Goal: Entertainment & Leisure: Consume media (video, audio)

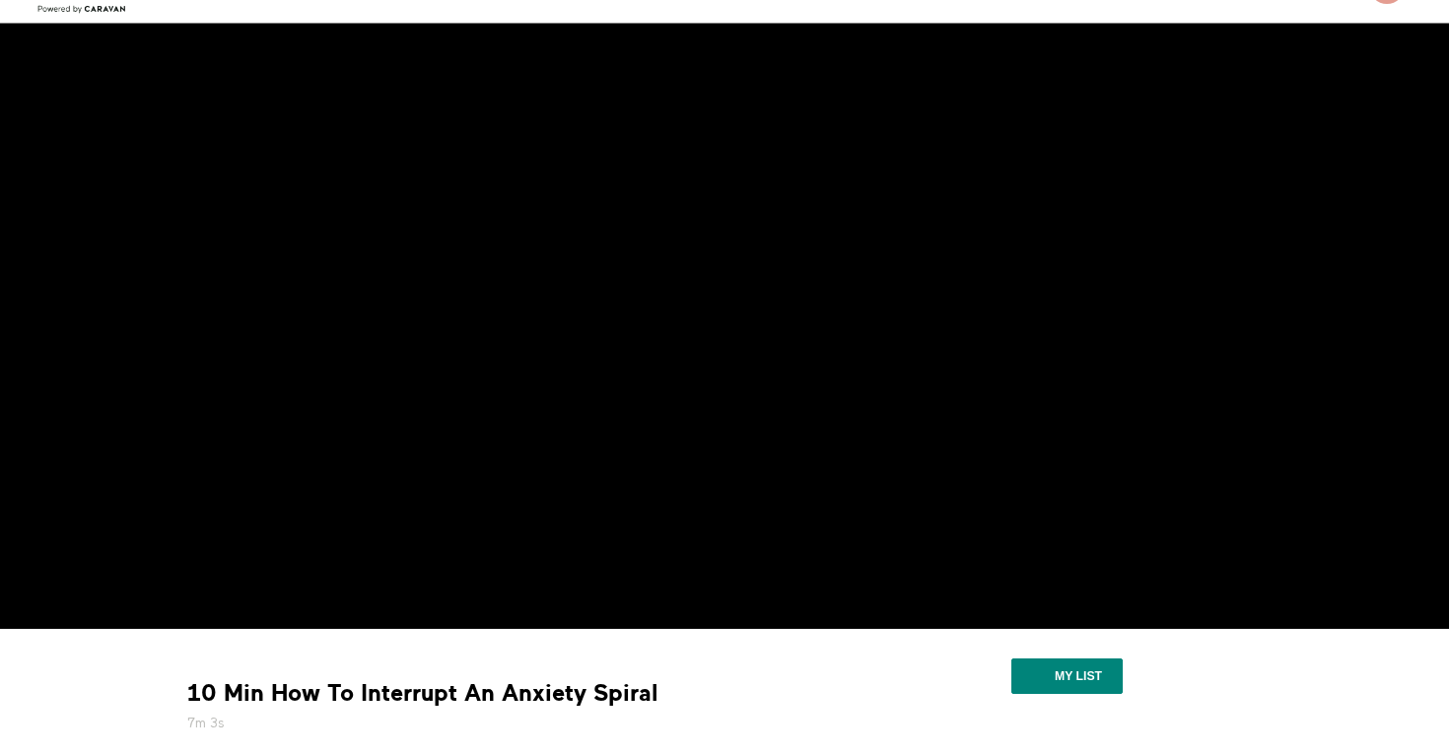
scroll to position [82, 0]
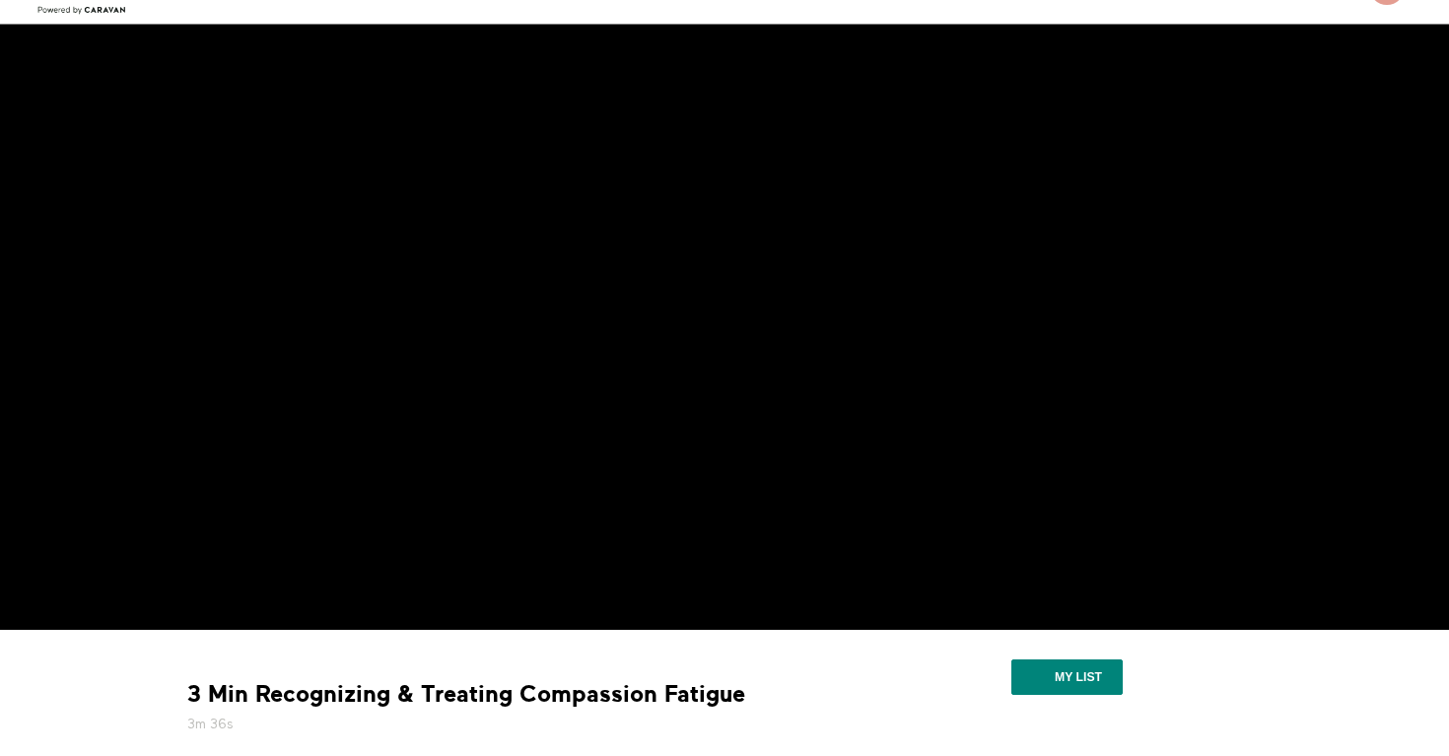
scroll to position [142, 0]
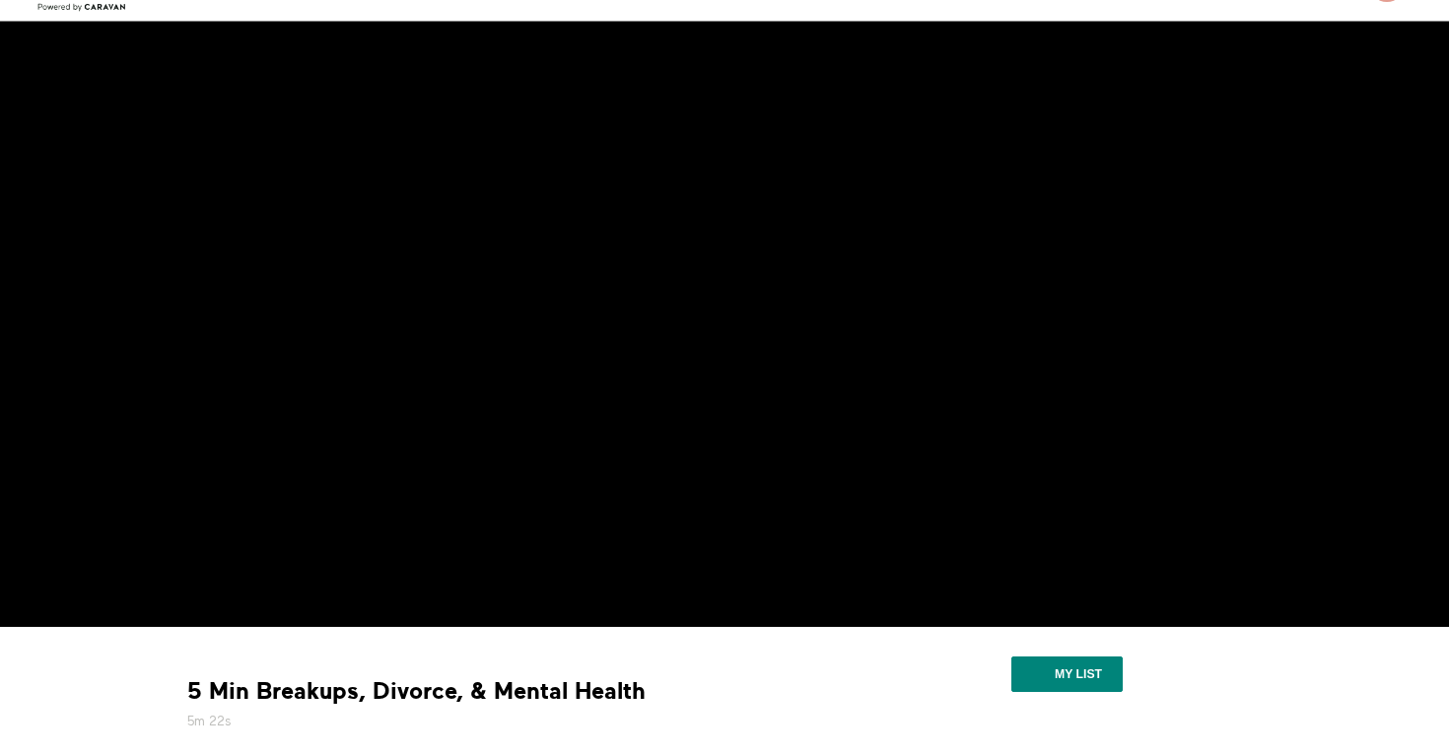
scroll to position [215, 0]
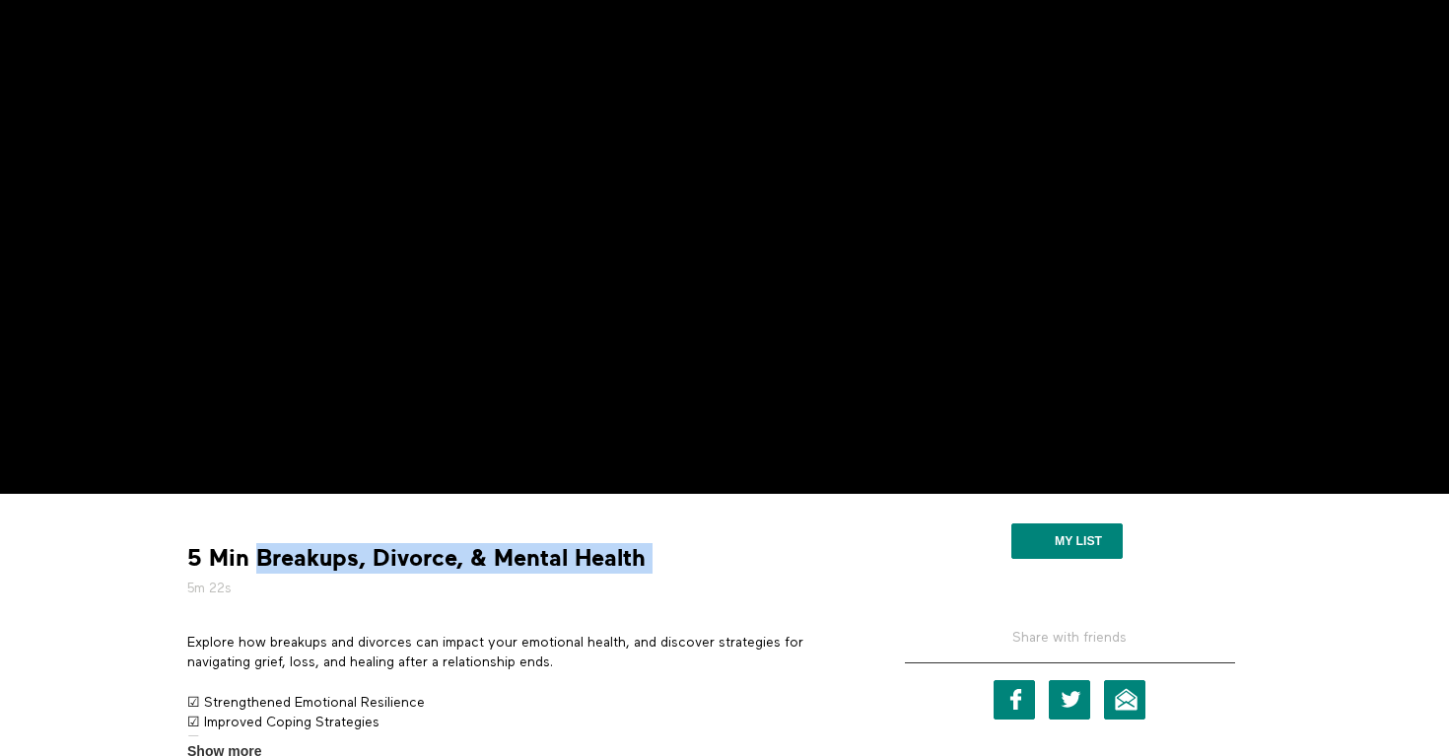
drag, startPoint x: 652, startPoint y: 561, endPoint x: 256, endPoint y: 558, distance: 396.2
click at [256, 558] on div "5 Min Breakups, Divorce, & Mental Health 5m 22s" at bounding box center [517, 570] width 675 height 55
copy div "Breakups, Divorce, & Mental Health"
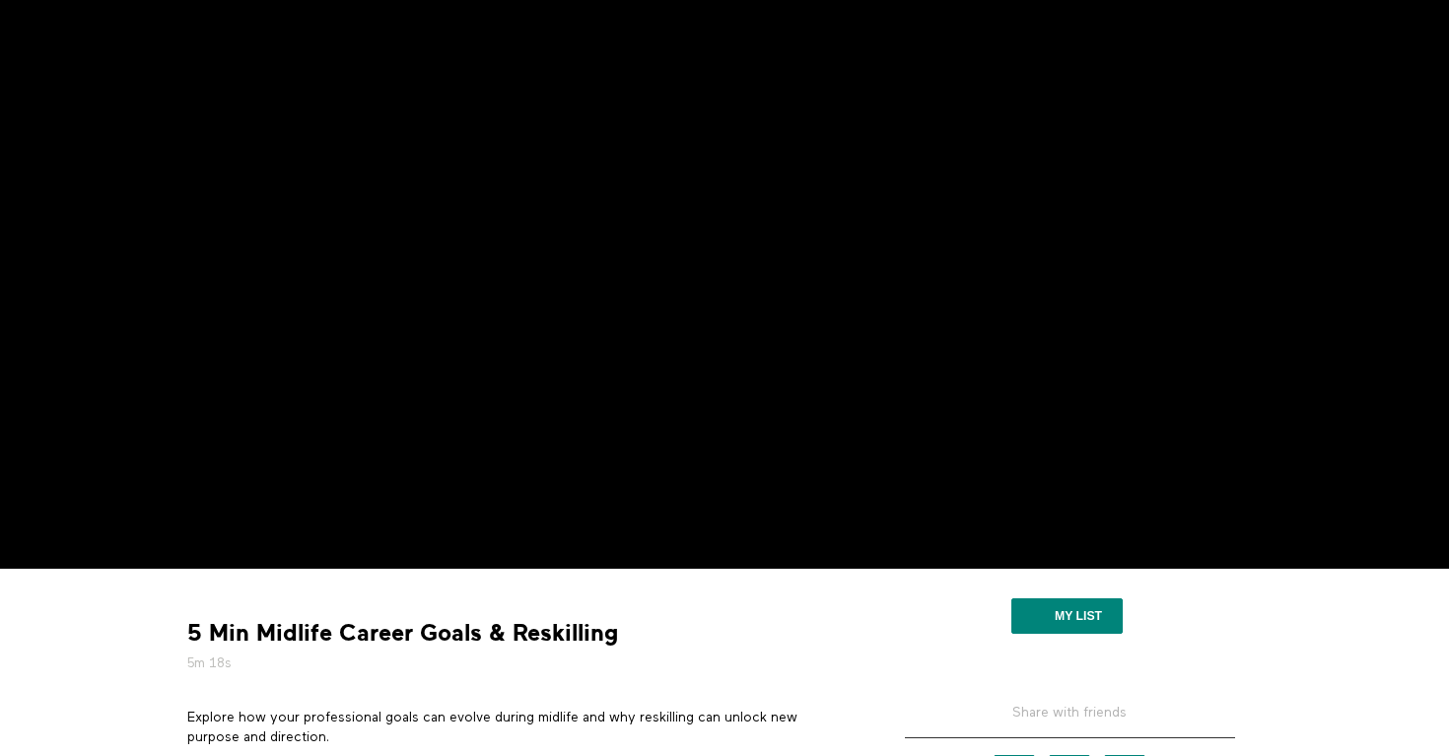
scroll to position [157, 0]
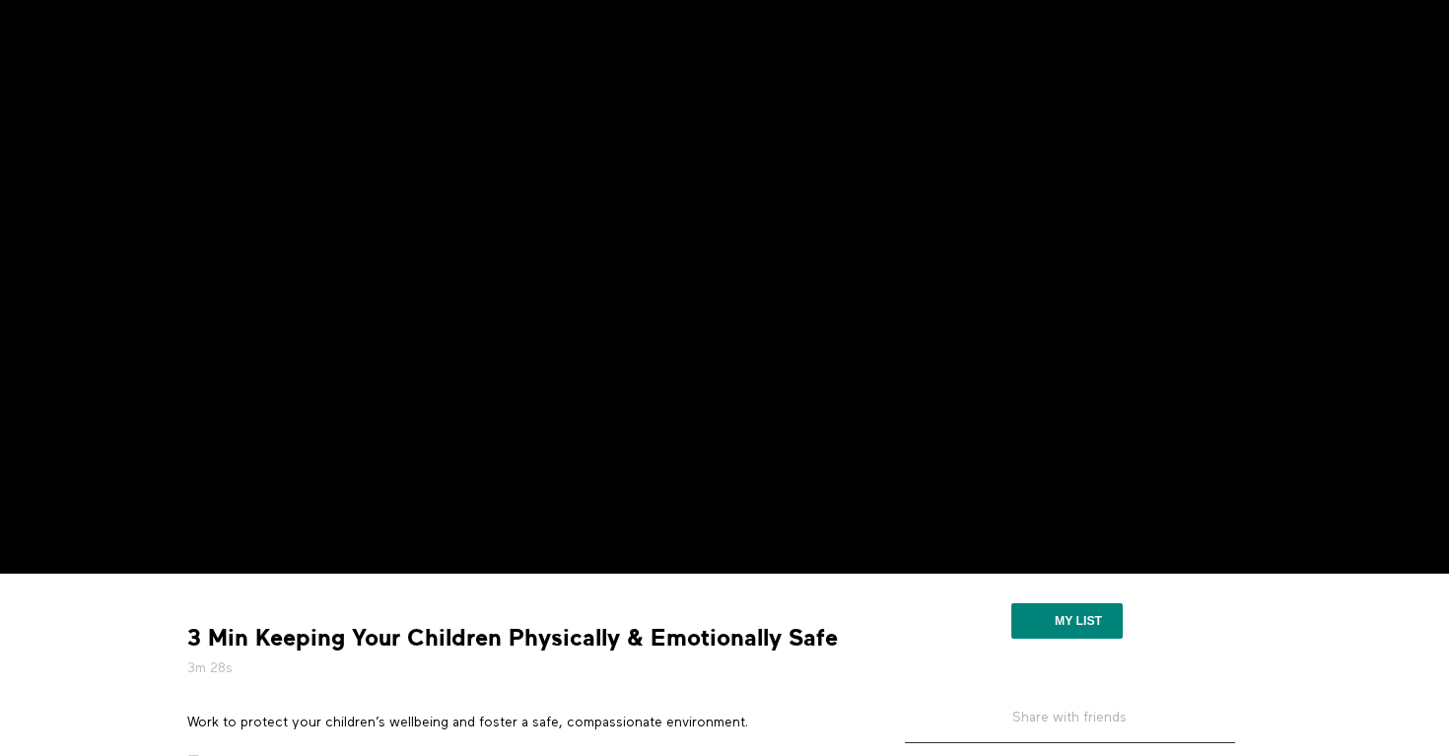
scroll to position [157, 0]
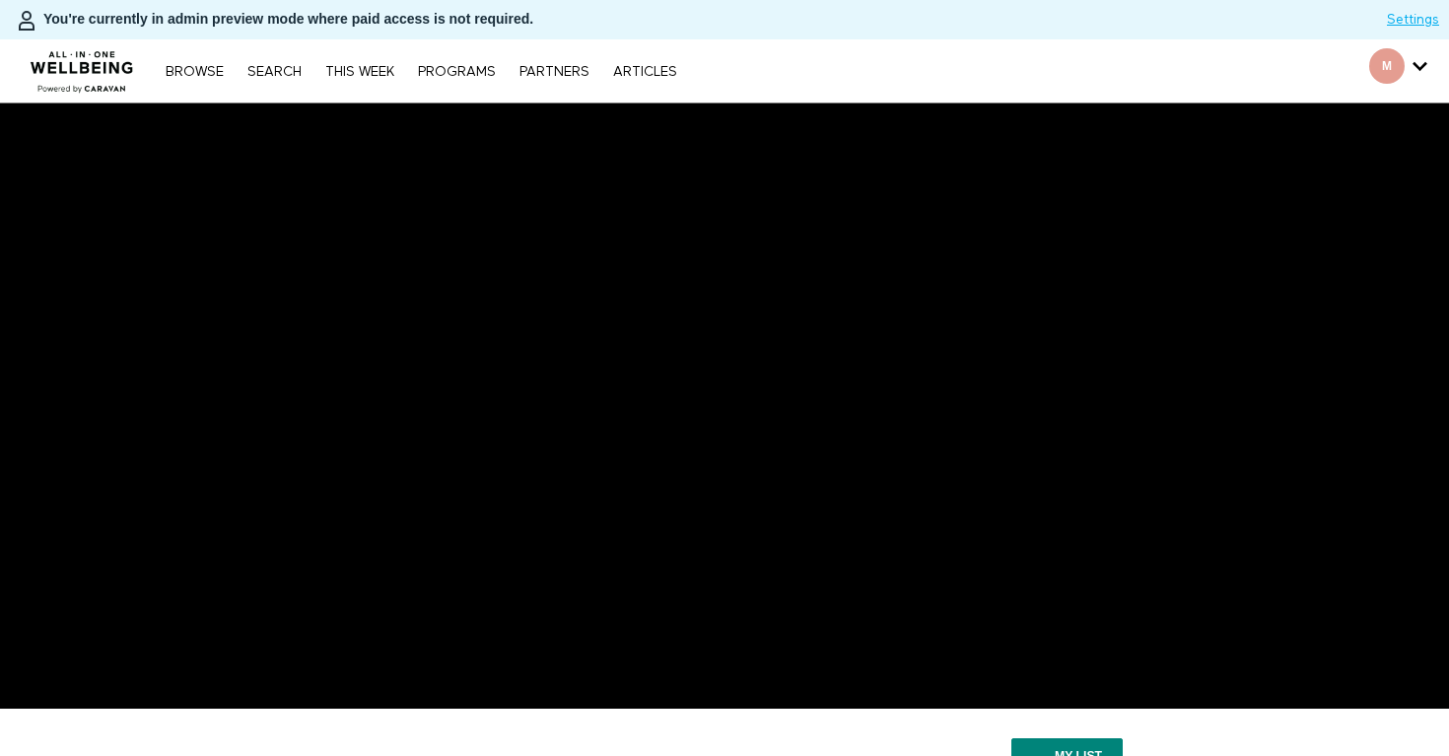
scroll to position [86, 0]
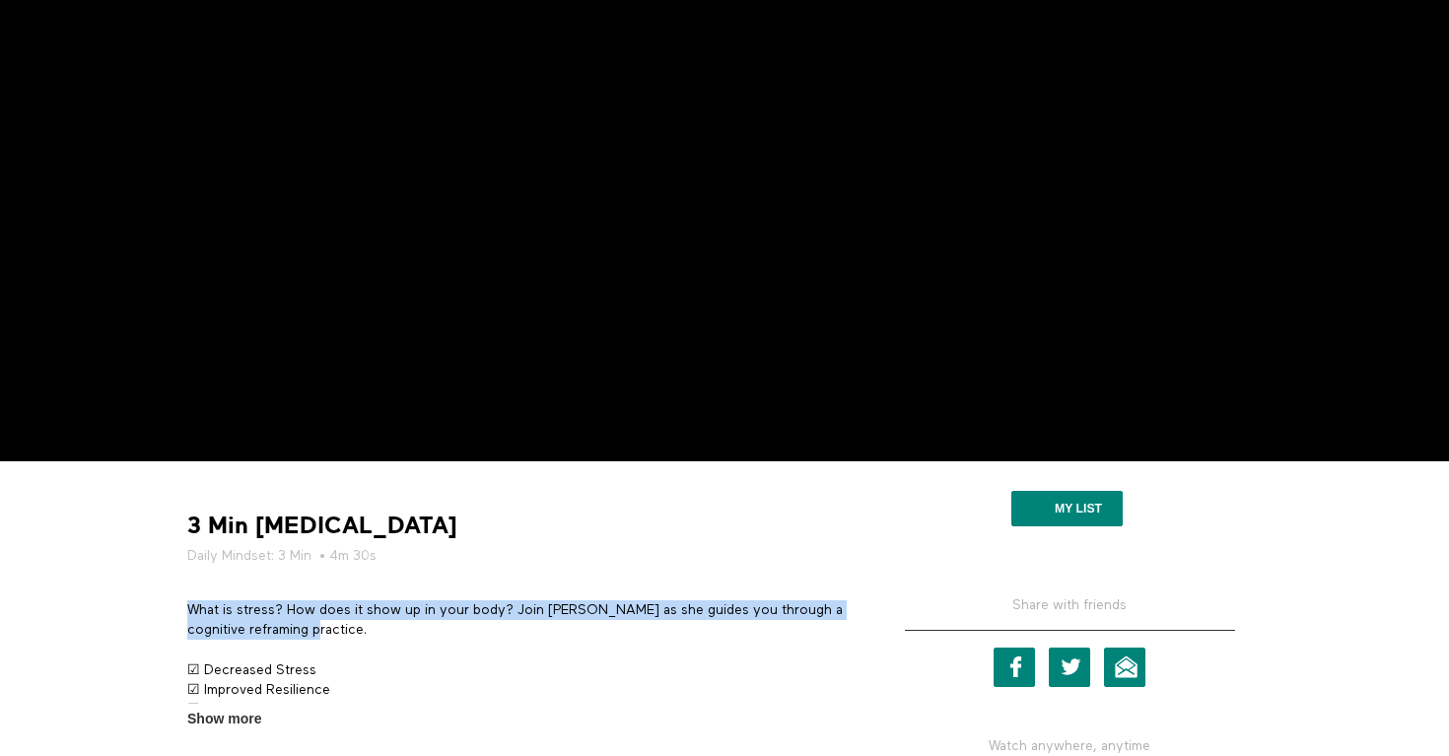
drag, startPoint x: 323, startPoint y: 629, endPoint x: 187, endPoint y: 612, distance: 137.0
click at [187, 612] on p "What is stress? How does it show up in your body? Join [PERSON_NAME] as she gui…" at bounding box center [517, 620] width 660 height 40
copy p "What is stress? How does it show up in your body? Join Nadia as she guides you …"
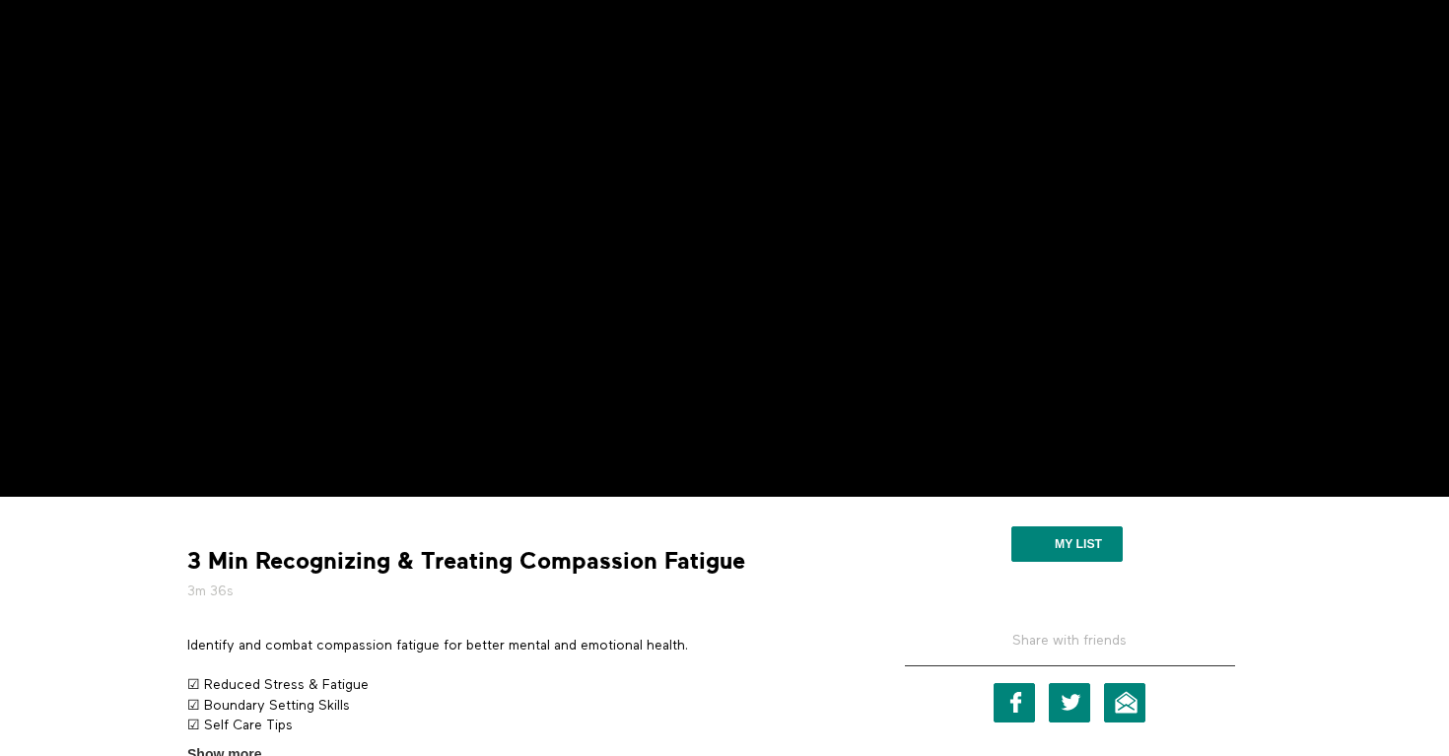
scroll to position [227, 0]
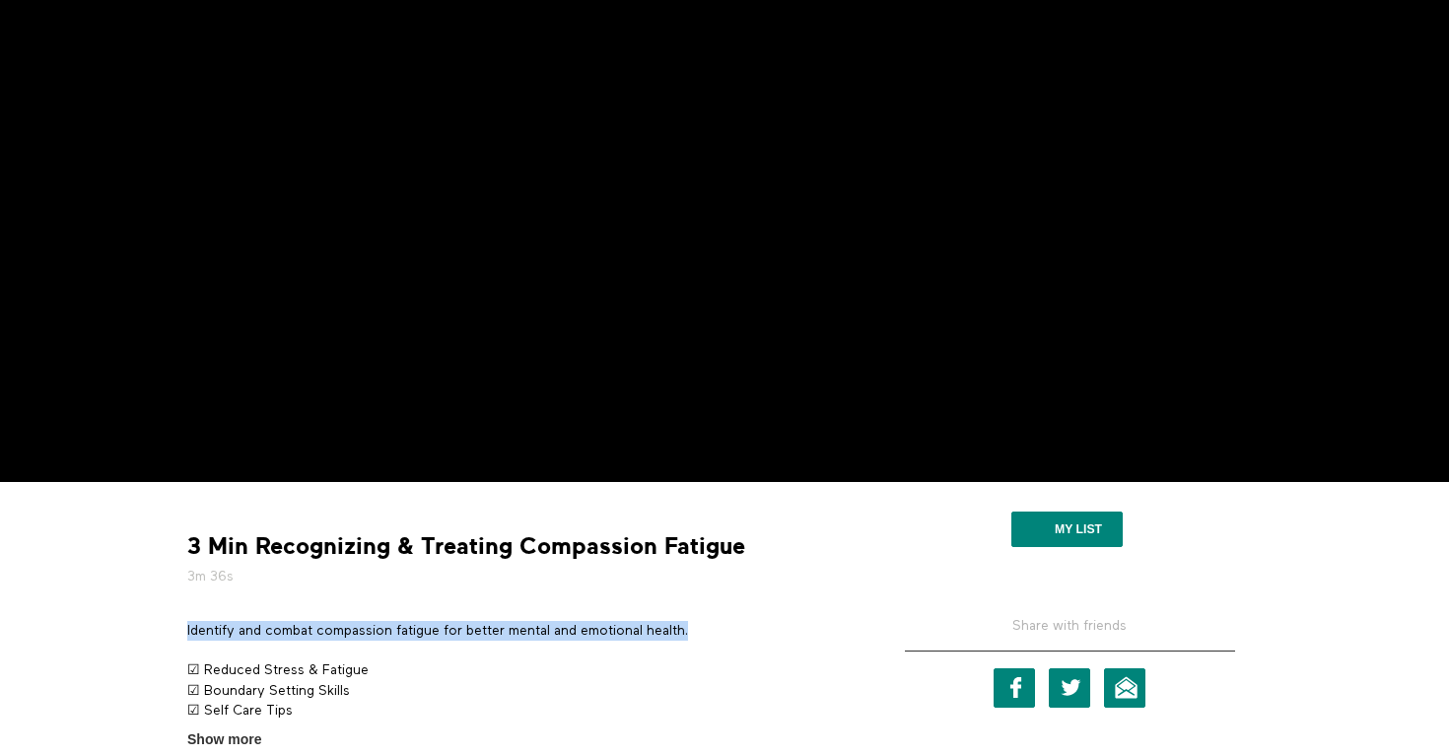
drag, startPoint x: 709, startPoint y: 631, endPoint x: 184, endPoint y: 624, distance: 524.4
click at [184, 624] on section "Identify and combat compassion fatigue for better mental and emotional health. …" at bounding box center [517, 685] width 675 height 129
copy p "Identify and combat compassion fatigue for better mental and emotional health."
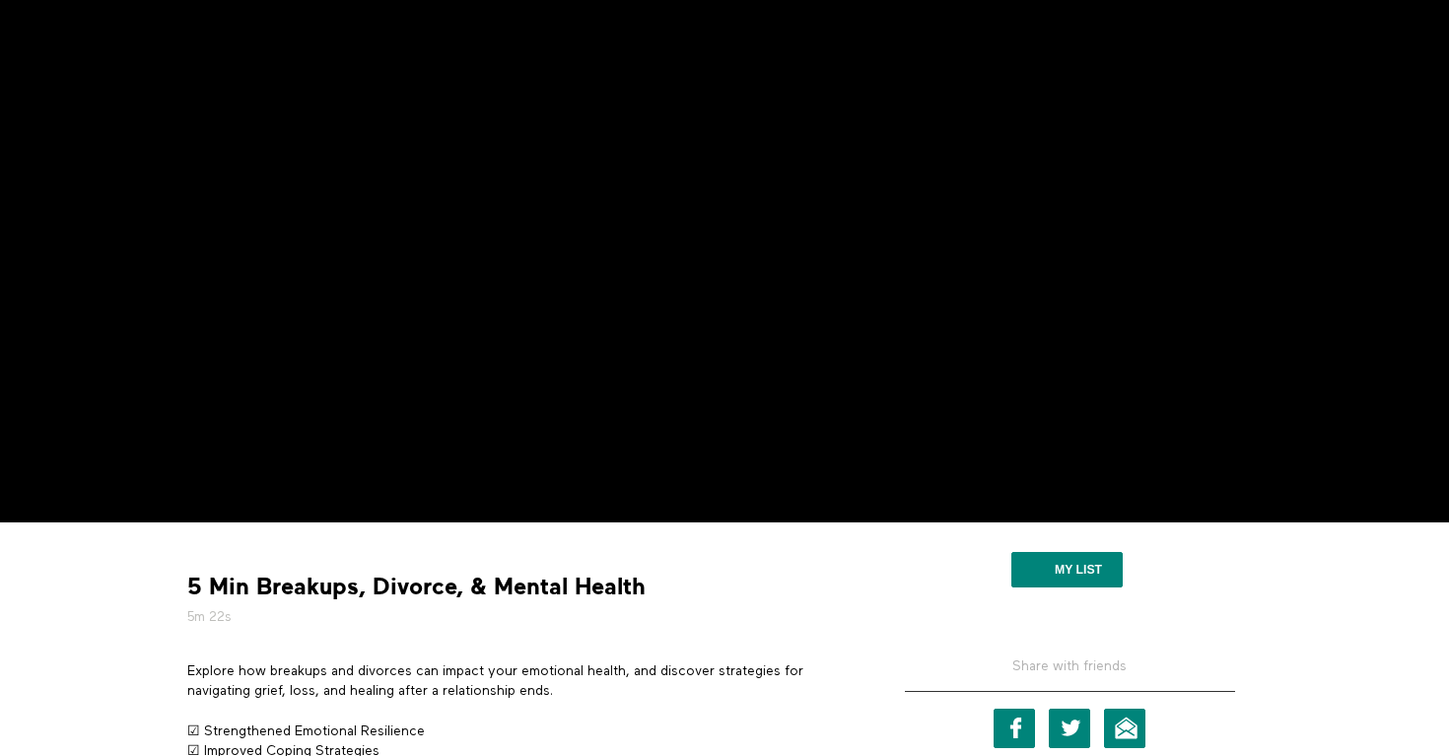
scroll to position [200, 0]
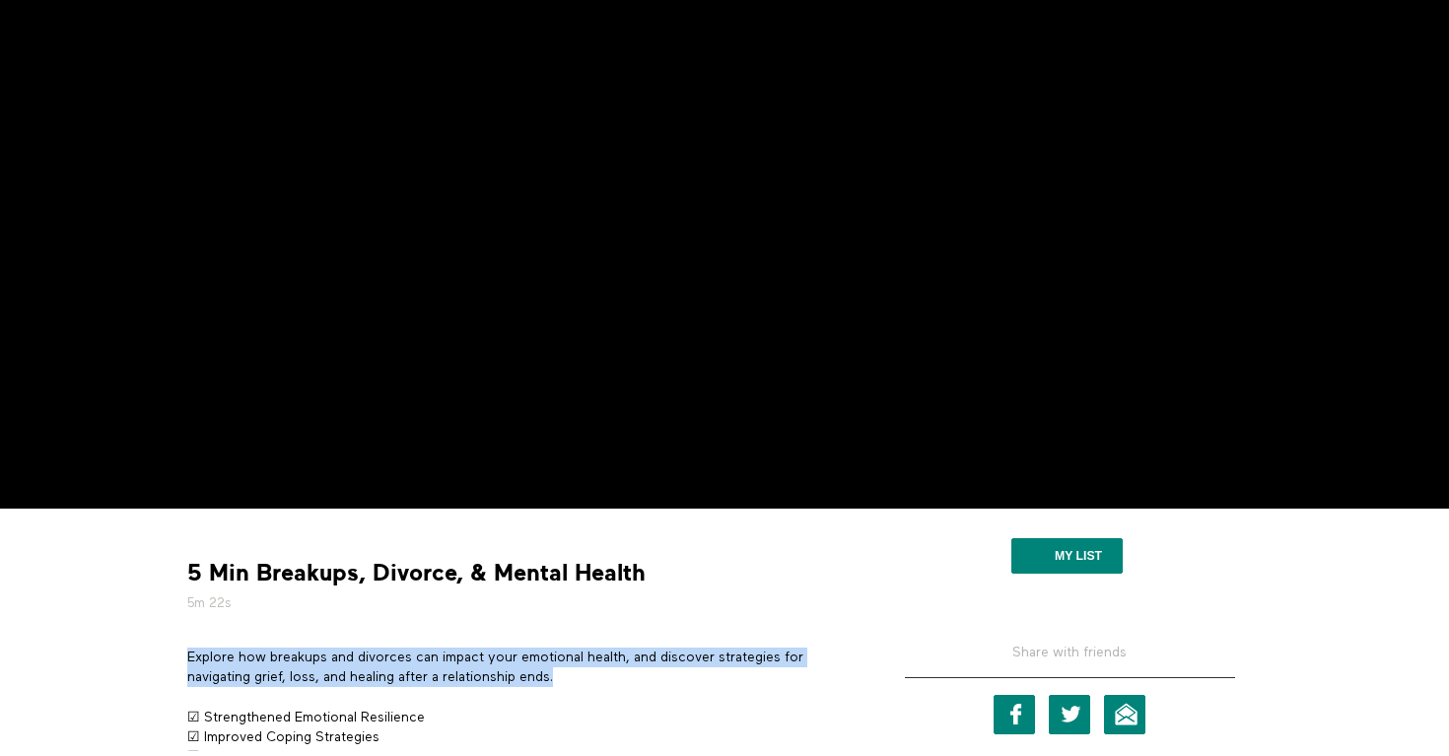
drag, startPoint x: 580, startPoint y: 676, endPoint x: 186, endPoint y: 661, distance: 393.5
click at [187, 661] on p "Explore how breakups and divorces can impact your emotional health, and discove…" at bounding box center [517, 668] width 660 height 40
copy p "Explore how breakups and divorces can impact your emotional health, and discove…"
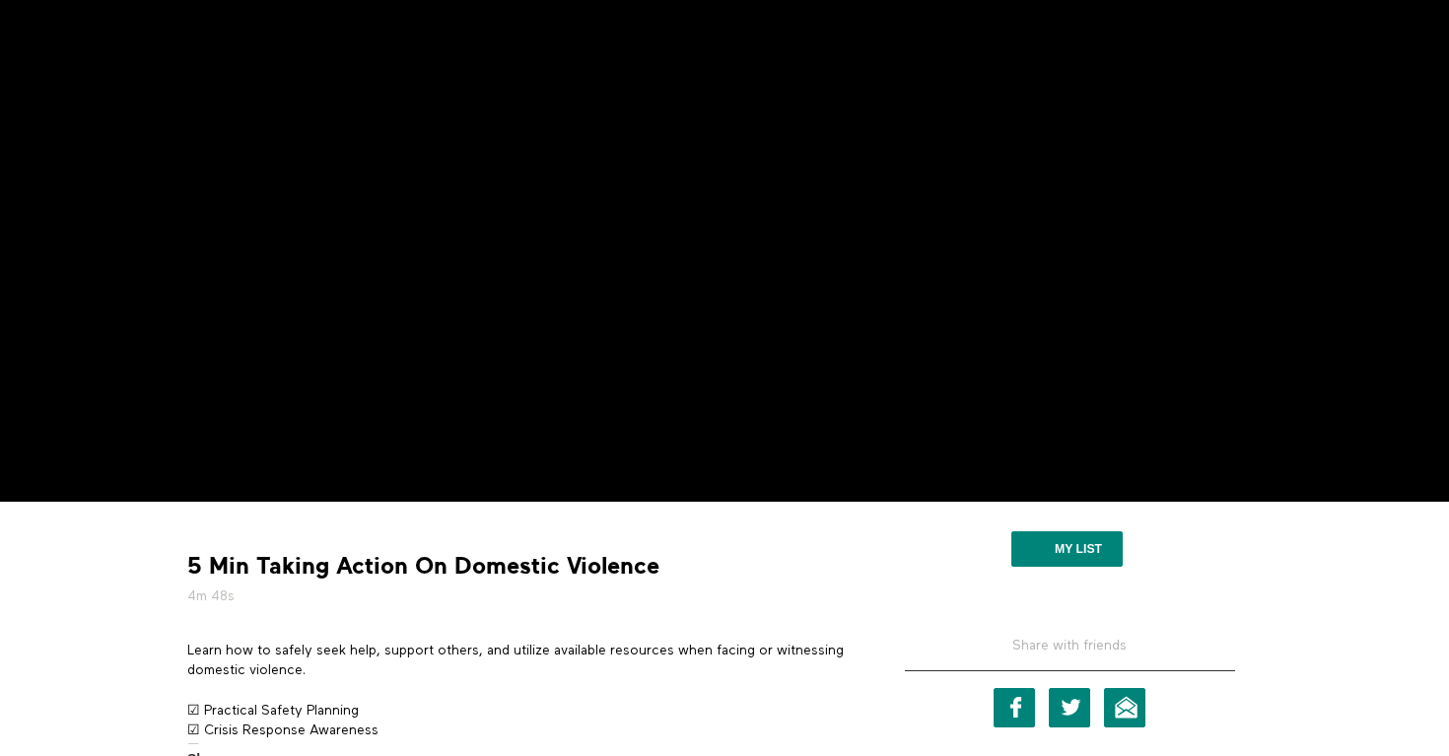
scroll to position [254, 0]
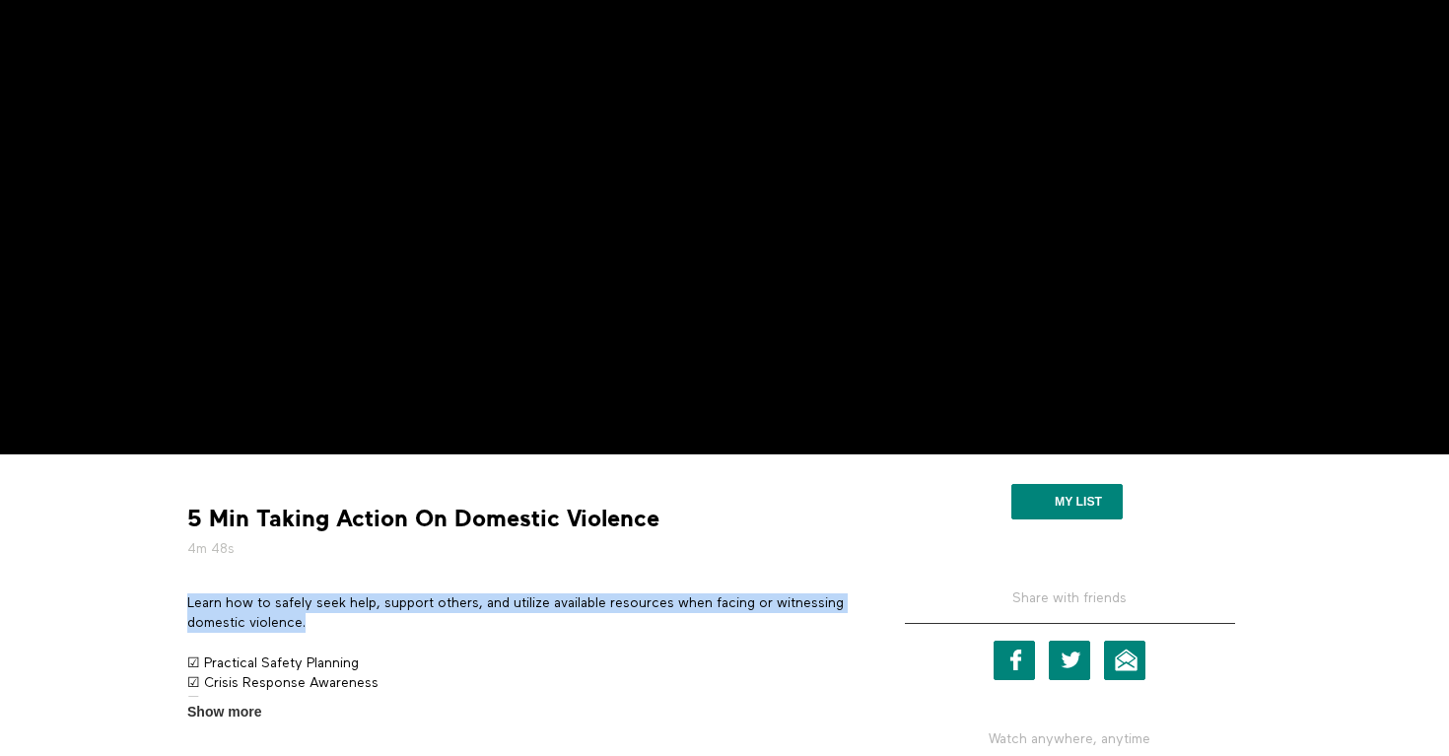
drag, startPoint x: 308, startPoint y: 615, endPoint x: 186, endPoint y: 601, distance: 123.0
click at [187, 601] on p "Learn how to safely seek help, support others, and utilize available resources …" at bounding box center [517, 613] width 660 height 40
copy p "Learn how to safely seek help, support others, and utilize available resources …"
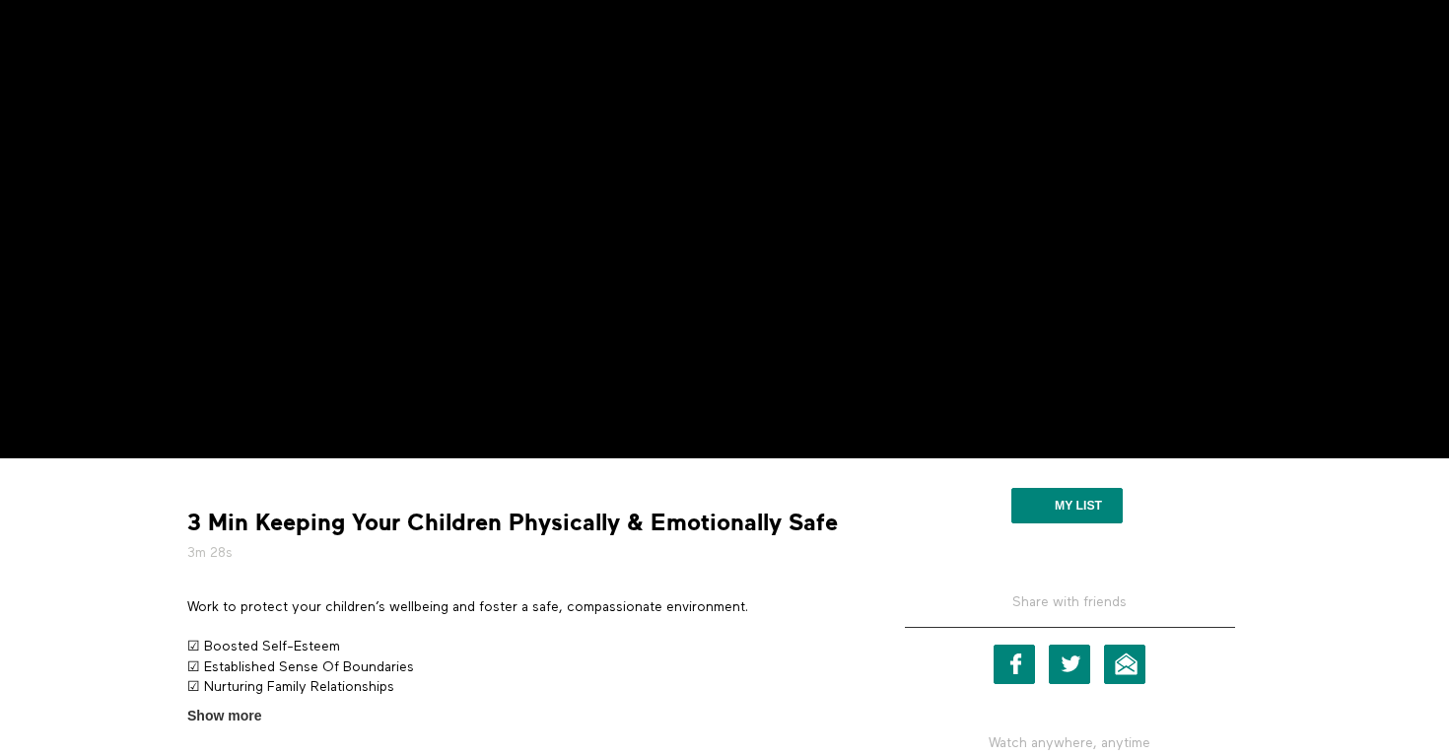
scroll to position [275, 0]
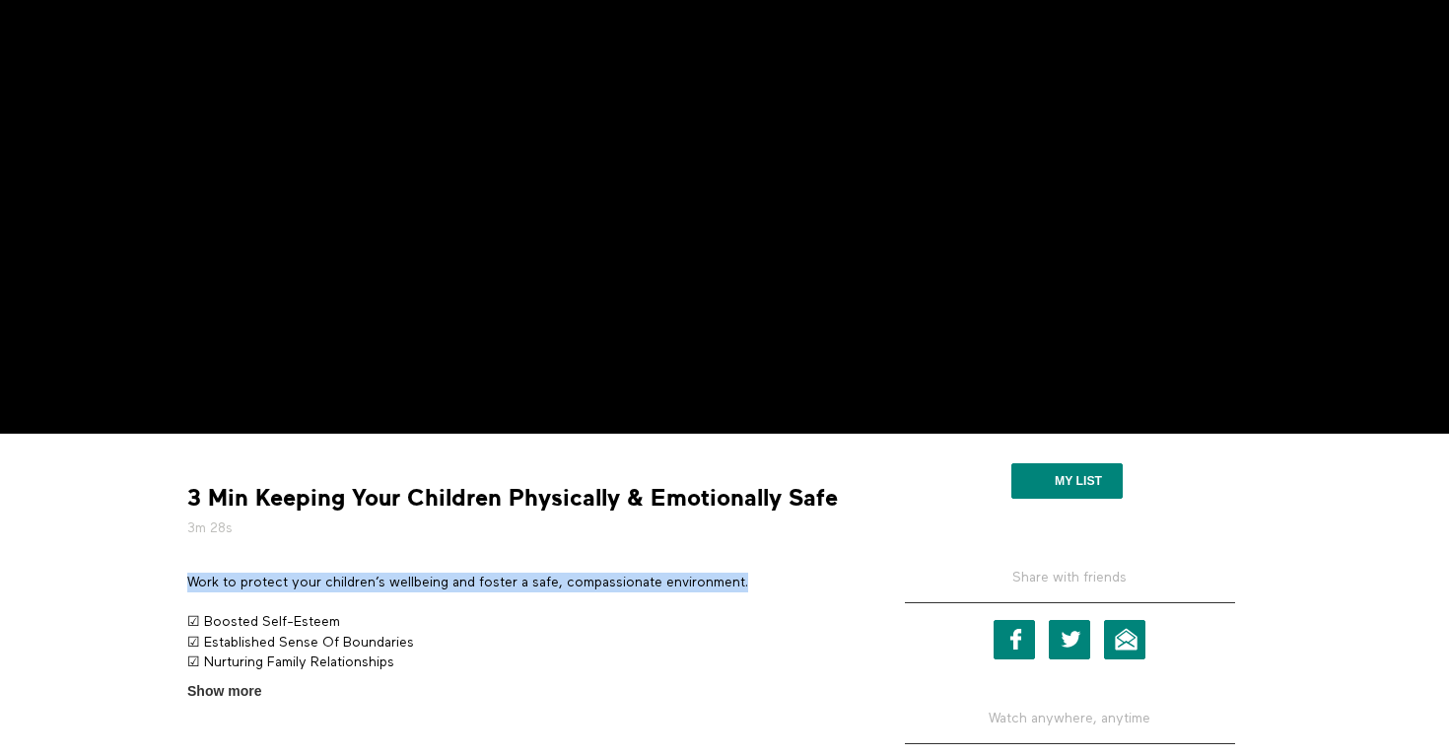
drag, startPoint x: 770, startPoint y: 580, endPoint x: 191, endPoint y: 577, distance: 578.6
click at [191, 577] on p "Work to protect your children’s wellbeing and foster a safe, compassionate envi…" at bounding box center [517, 583] width 660 height 20
copy p "Work to protect your children’s wellbeing and foster a safe, compassionate envi…"
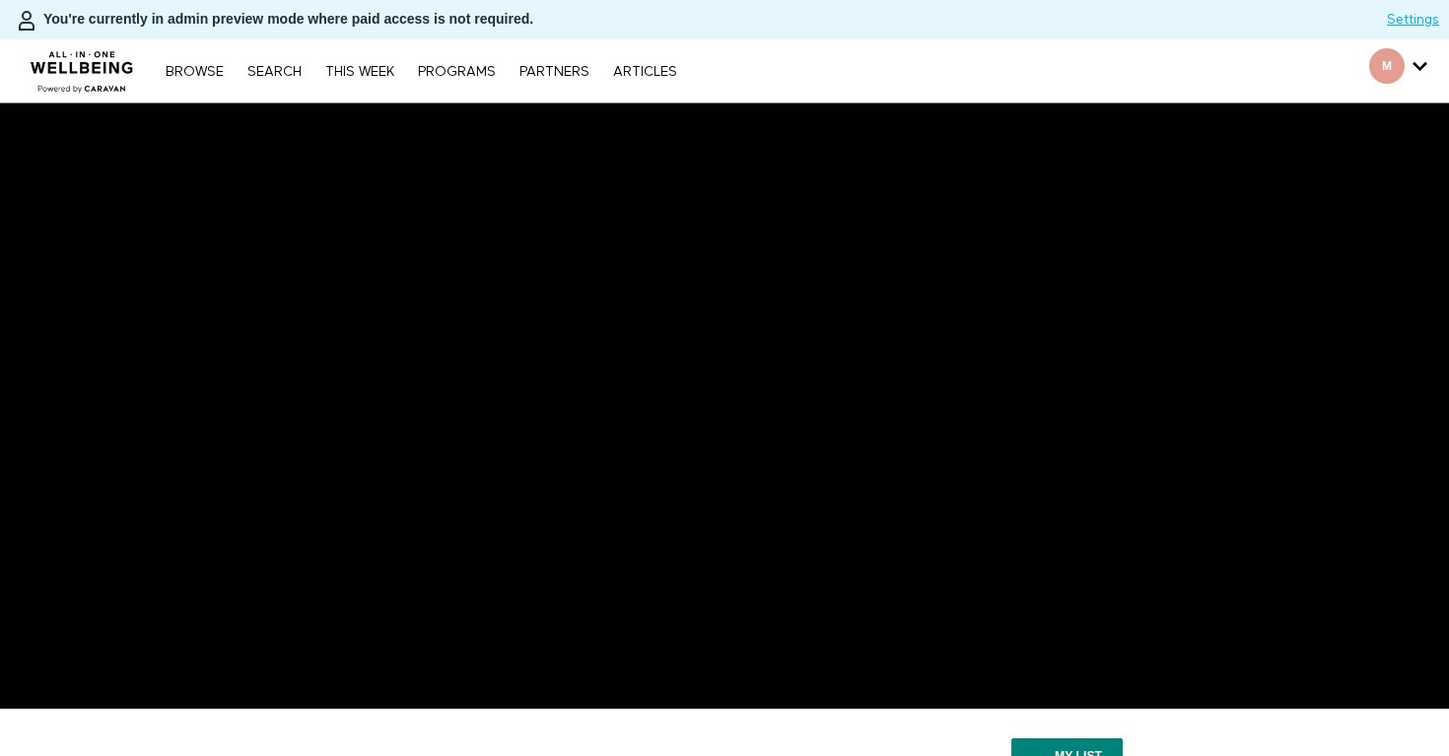
scroll to position [280, 0]
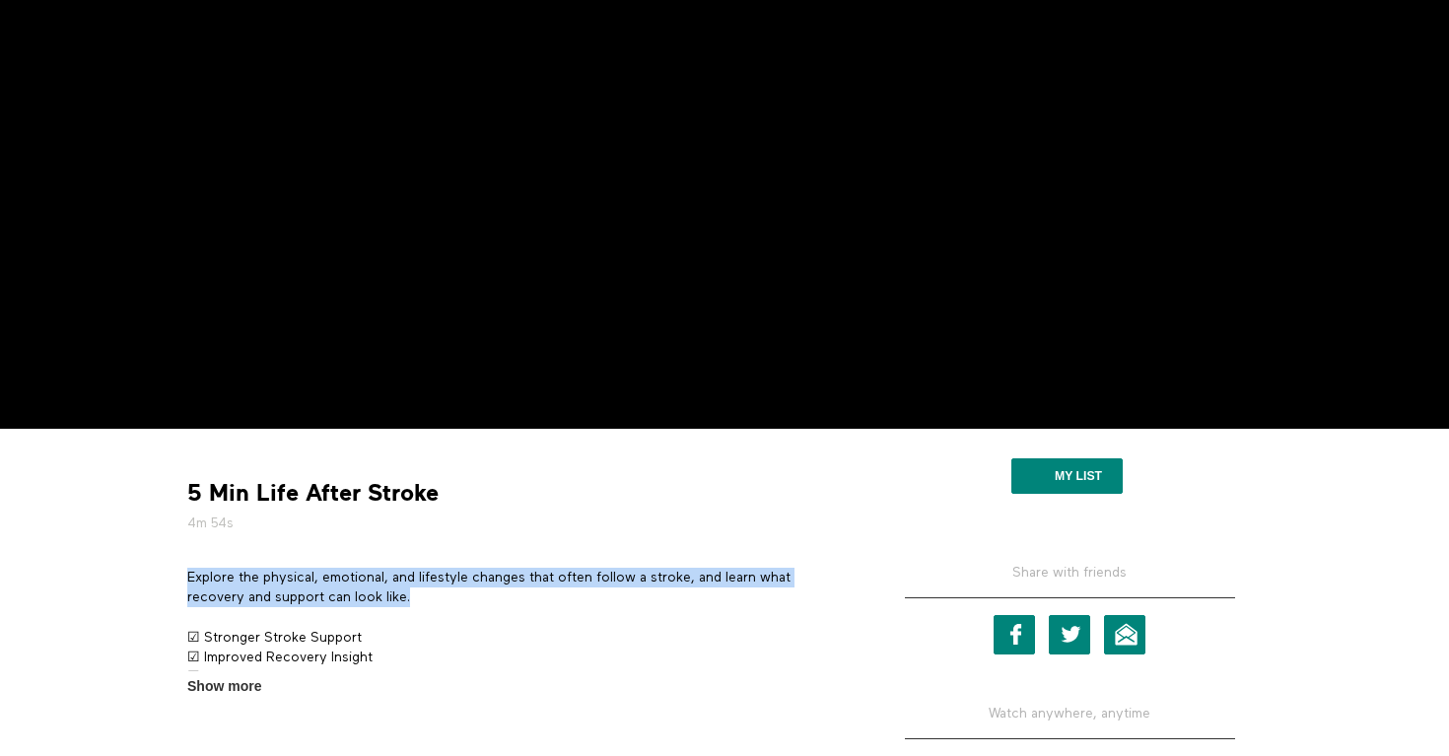
drag, startPoint x: 422, startPoint y: 599, endPoint x: 189, endPoint y: 575, distance: 233.9
click at [189, 575] on p "Explore the physical, emotional, and lifestyle changes that often follow a stro…" at bounding box center [517, 588] width 660 height 40
copy p "Explore the physical, emotional, and lifestyle changes that often follow a stro…"
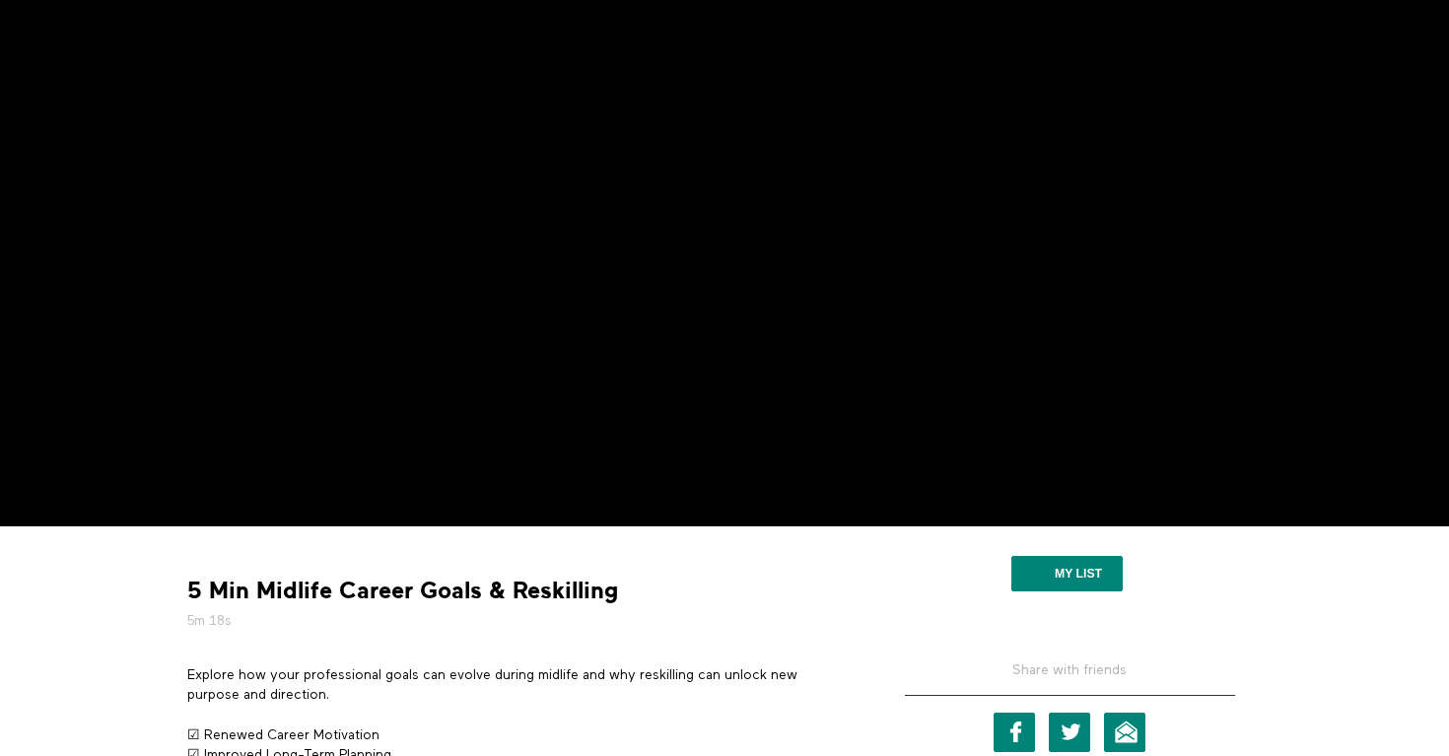
scroll to position [186, 0]
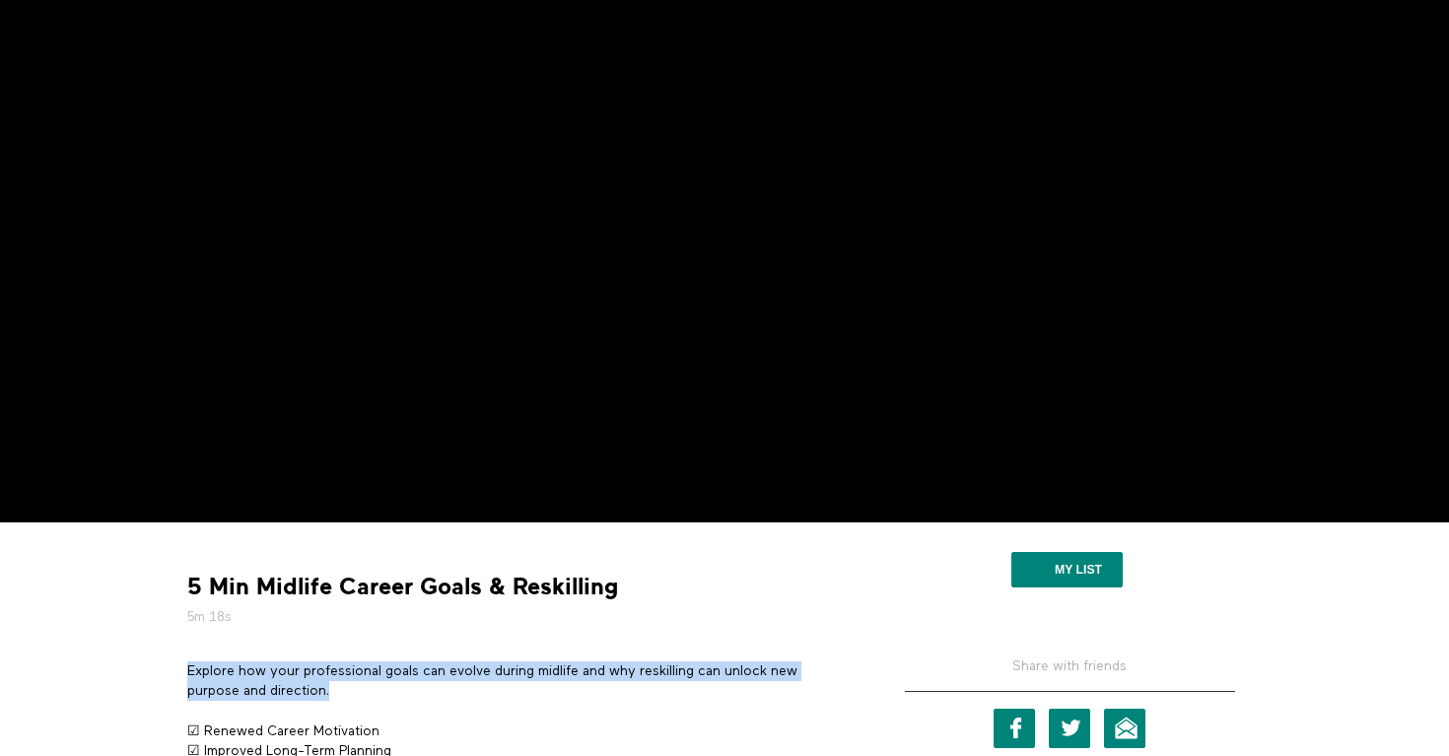
drag, startPoint x: 343, startPoint y: 684, endPoint x: 188, endPoint y: 668, distance: 155.5
click at [188, 668] on p "Explore how your professional goals can evolve during midlife and why reskillin…" at bounding box center [517, 681] width 660 height 40
copy p "Explore how your professional goals can evolve during midlife and why reskillin…"
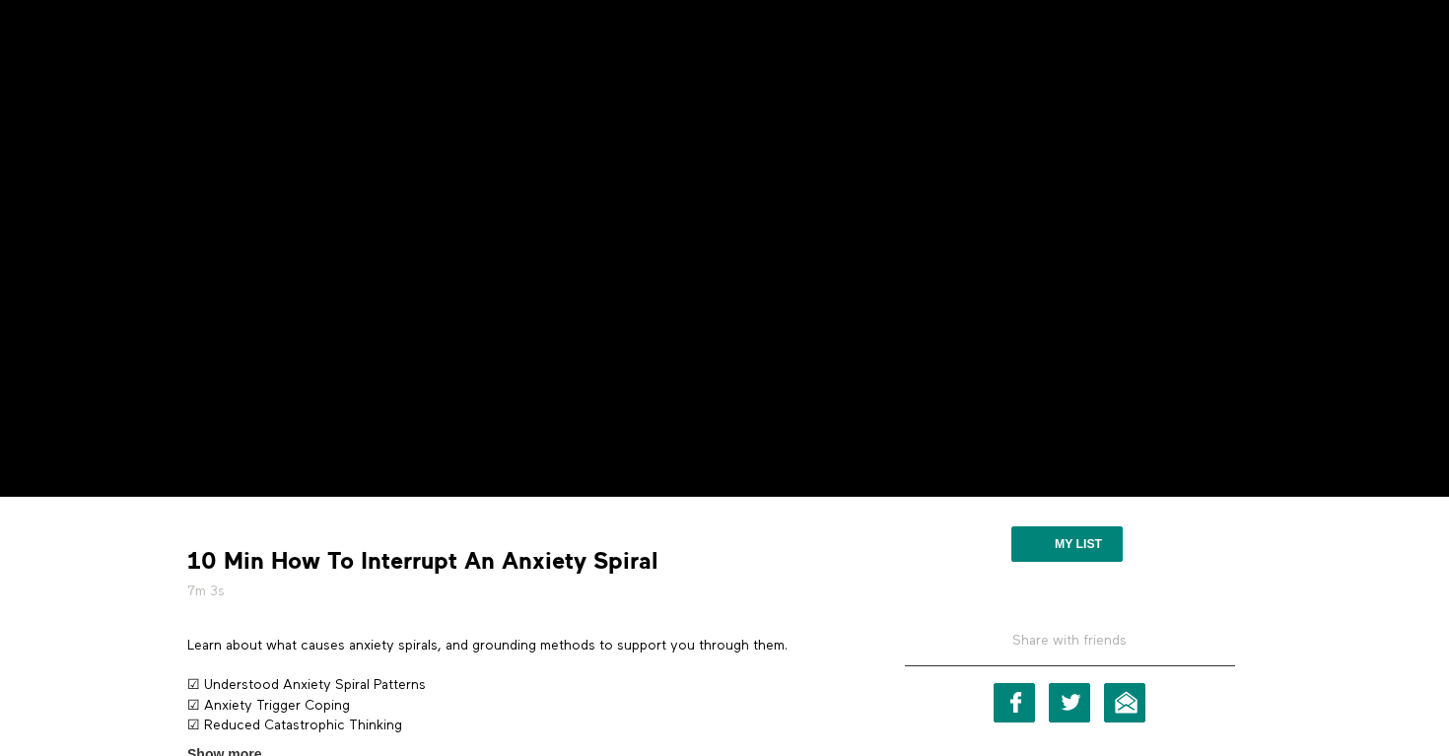
scroll to position [226, 0]
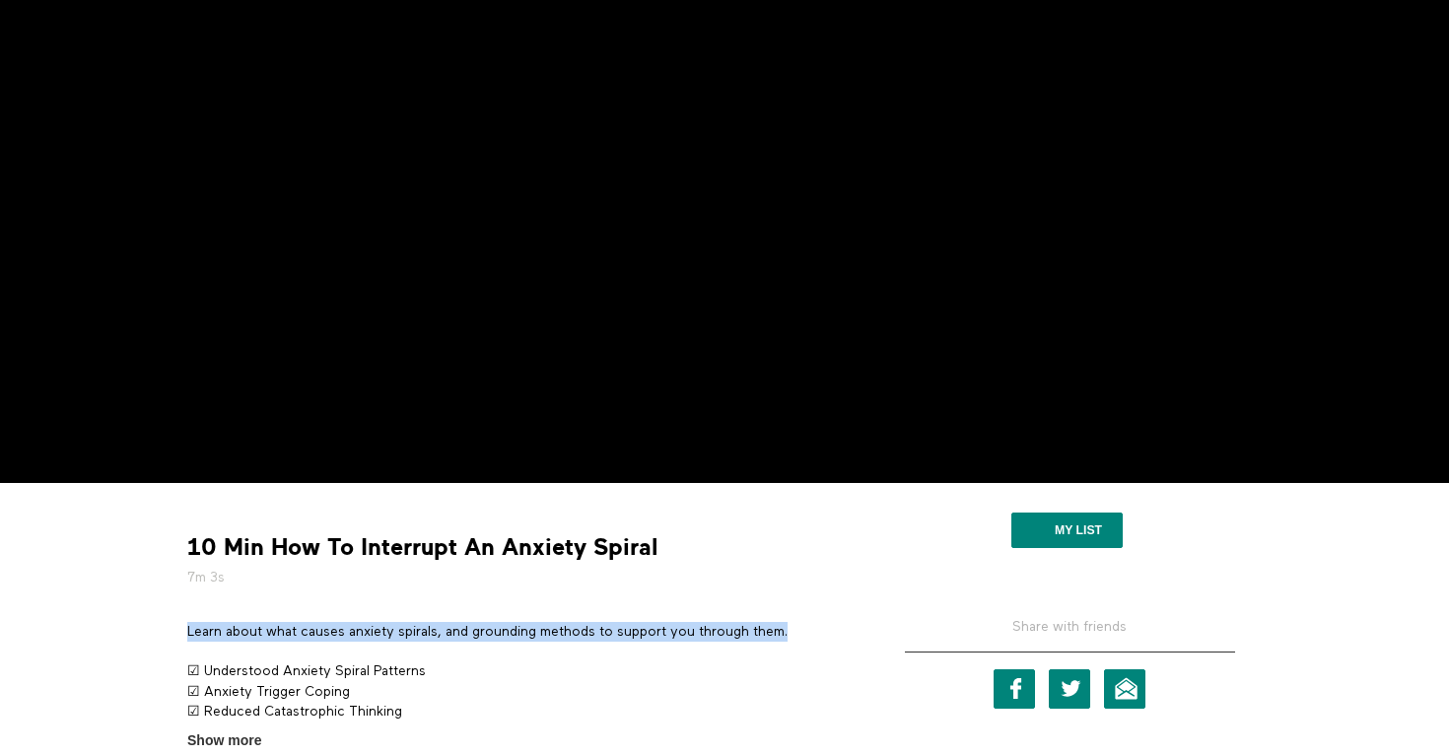
drag, startPoint x: 795, startPoint y: 630, endPoint x: 189, endPoint y: 634, distance: 606.2
click at [189, 634] on p "Learn about what causes anxiety spirals, and grounding methods to support you t…" at bounding box center [517, 632] width 660 height 20
copy p "Learn about what causes anxiety spirals, and grounding methods to support you t…"
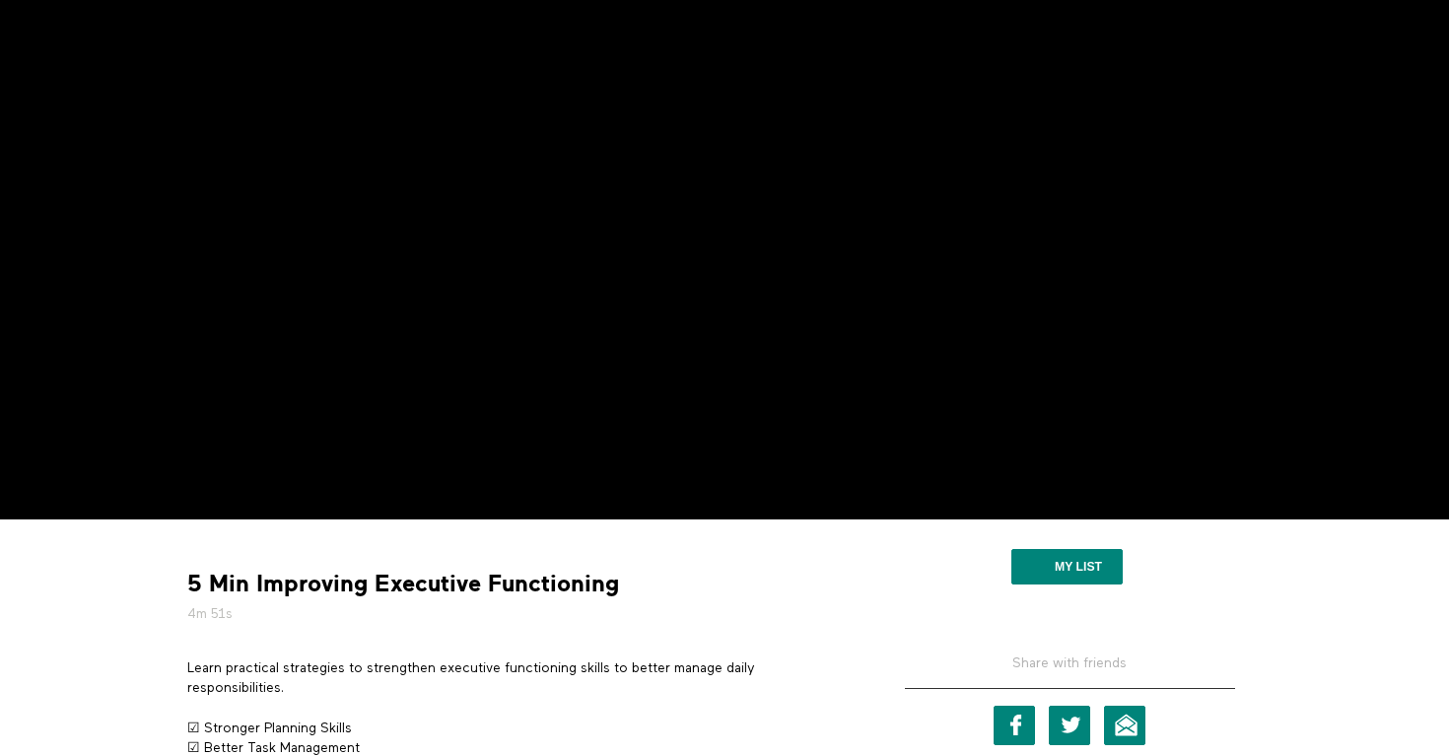
scroll to position [190, 0]
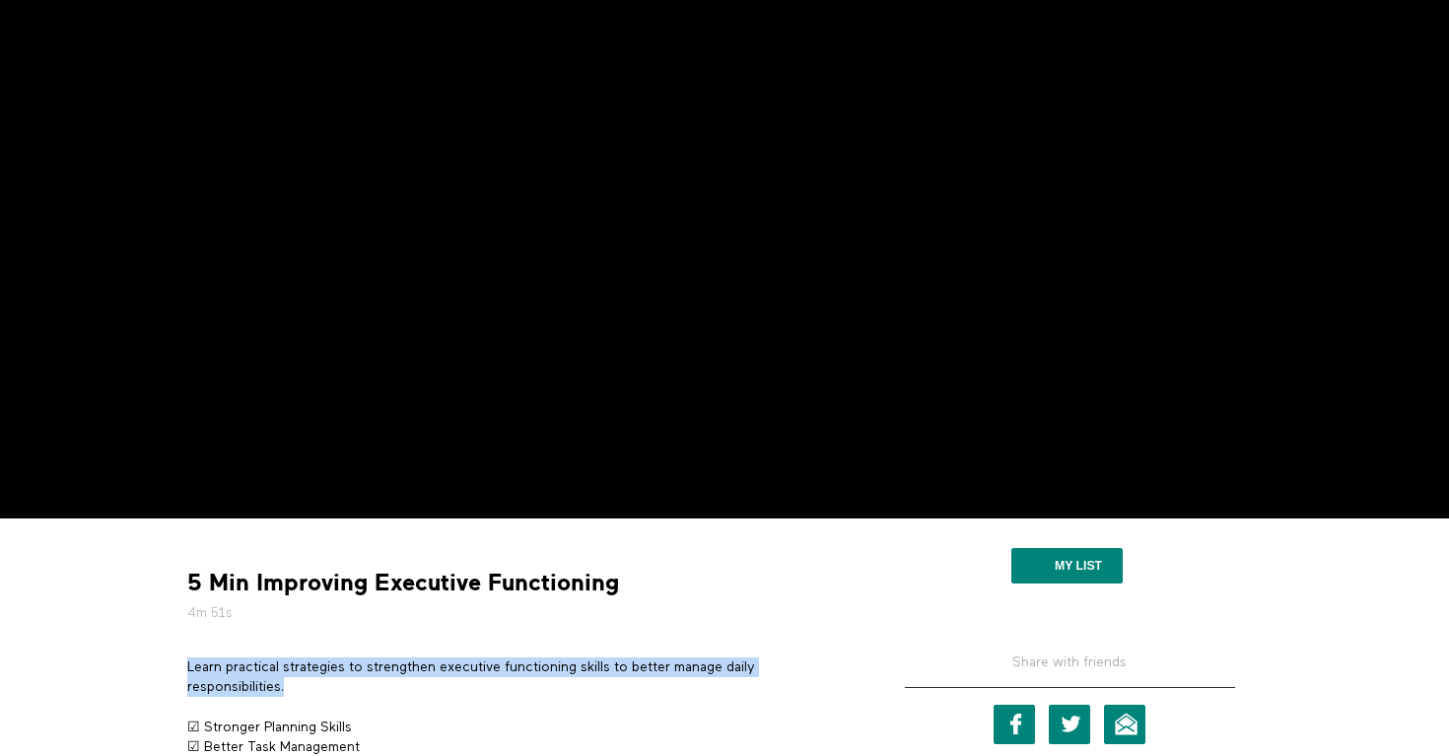
drag, startPoint x: 321, startPoint y: 682, endPoint x: 188, endPoint y: 671, distance: 133.5
click at [188, 671] on p "Learn practical strategies to strengthen executive functioning skills to better…" at bounding box center [517, 677] width 660 height 40
copy p "Learn practical strategies to strengthen executive functioning skills to better…"
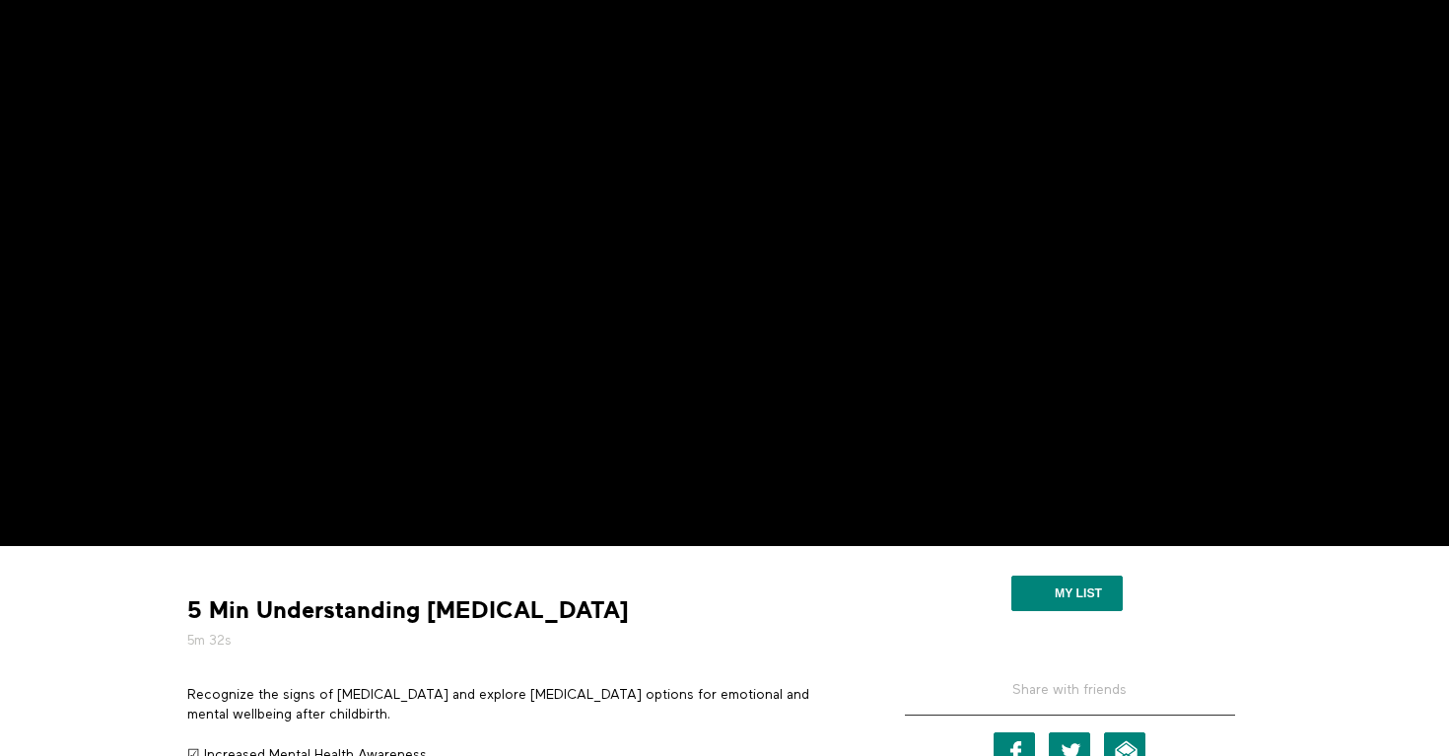
scroll to position [169, 0]
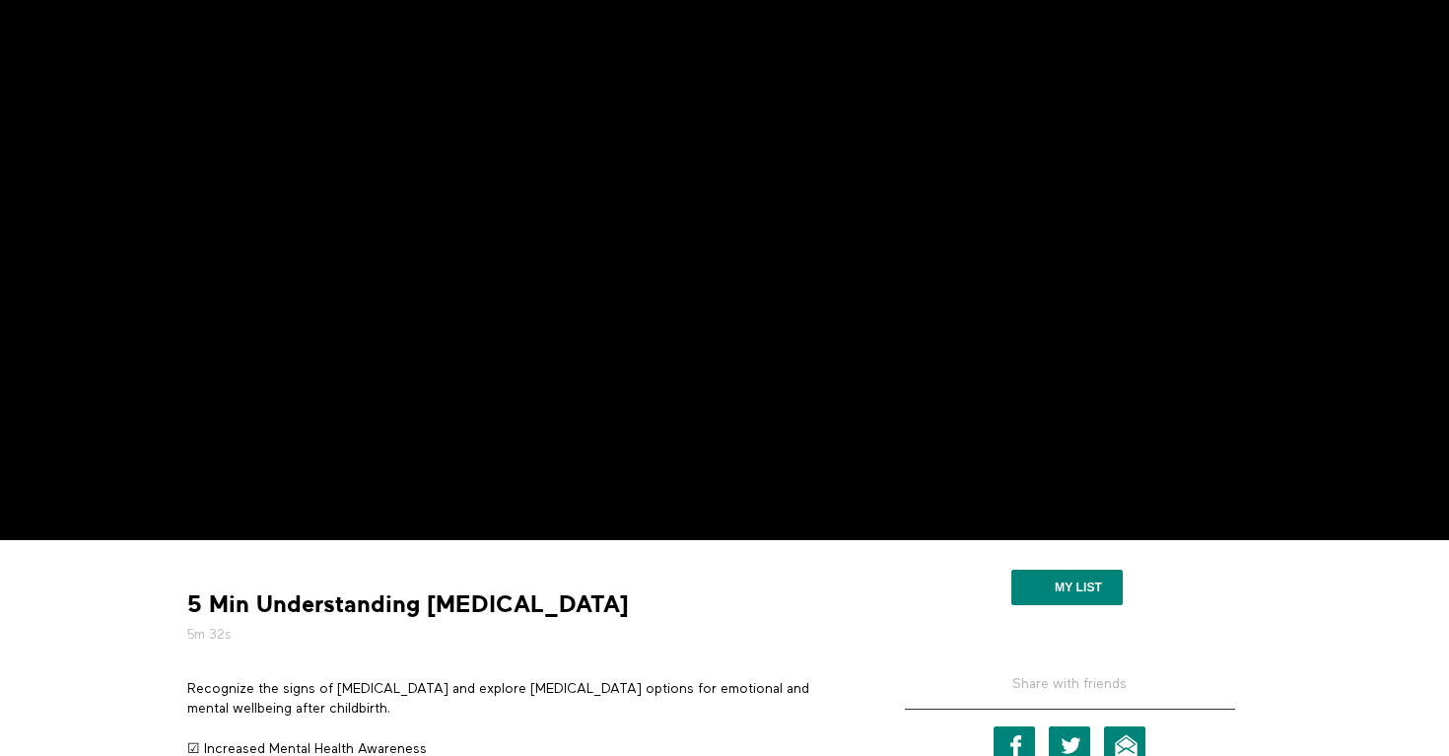
drag, startPoint x: 362, startPoint y: 711, endPoint x: 191, endPoint y: 688, distance: 172.0
click at [191, 688] on p "Recognize the signs of [MEDICAL_DATA] and explore [MEDICAL_DATA] options for em…" at bounding box center [517, 699] width 660 height 40
copy p "Recognize the signs of [MEDICAL_DATA] and explore [MEDICAL_DATA] options for em…"
